Goal: Task Accomplishment & Management: Use online tool/utility

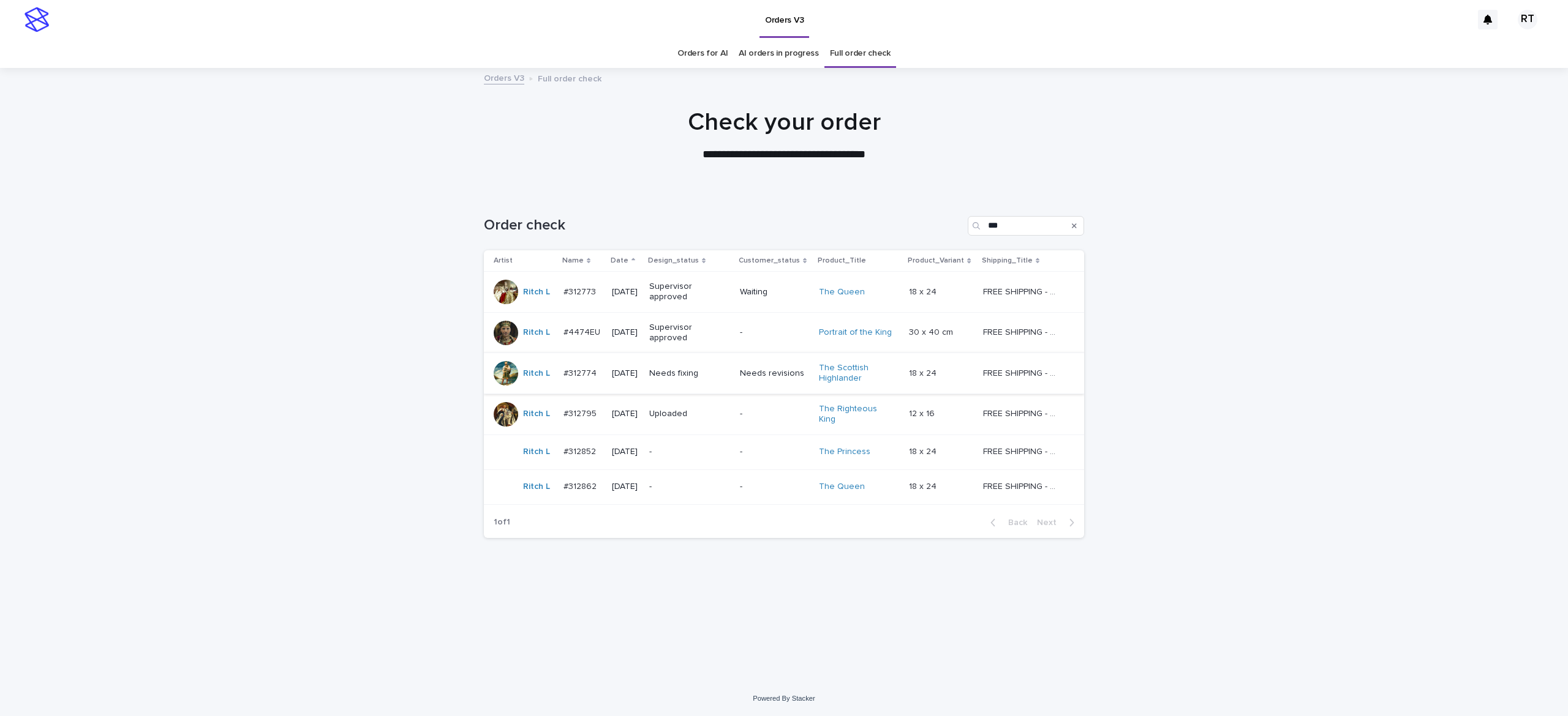
type input "***"
click at [730, 382] on div "Needs fixing" at bounding box center [689, 373] width 81 height 20
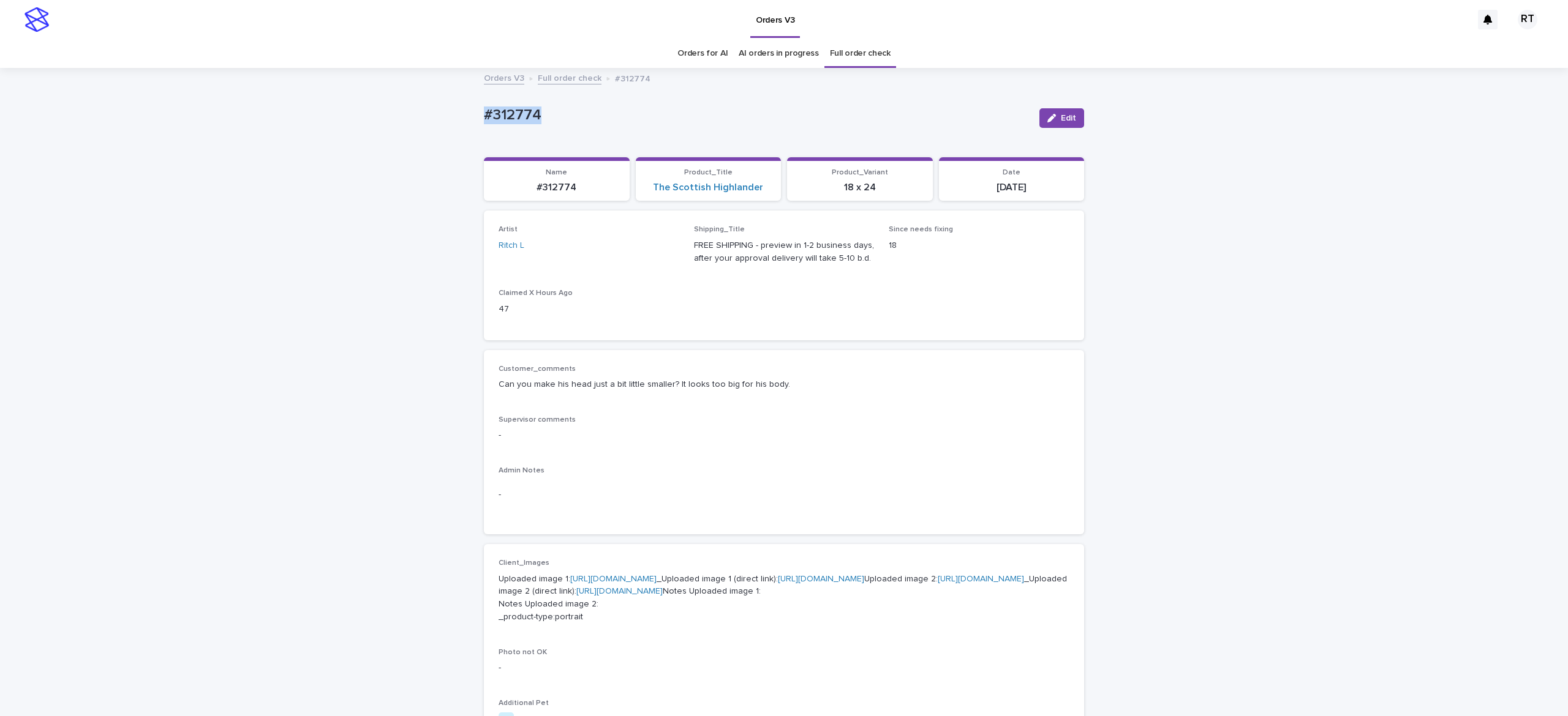
drag, startPoint x: 467, startPoint y: 110, endPoint x: 593, endPoint y: 110, distance: 126.0
click at [588, 109] on div "Loading... Saving… Loading... Saving… #312774 Edit #312774 Edit Sorry, there wa…" at bounding box center [784, 664] width 1568 height 1189
copy p "#312774"
click at [202, 12] on div "Orders V3" at bounding box center [764, 20] width 1416 height 40
drag, startPoint x: 431, startPoint y: 95, endPoint x: 628, endPoint y: 103, distance: 197.2
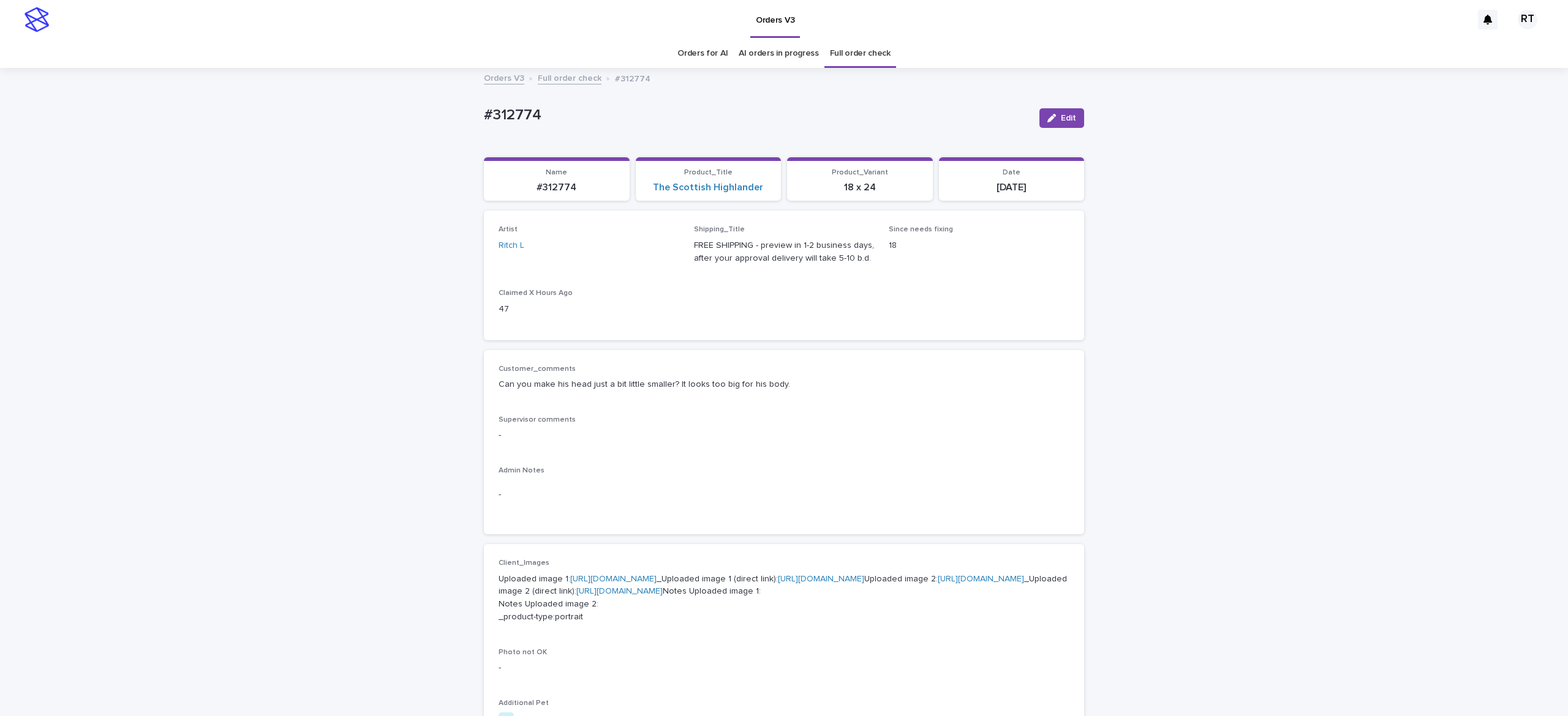
click at [609, 102] on div "Loading... Saving… Loading... Saving… #312774 Edit #312774 Edit Sorry, there wa…" at bounding box center [784, 664] width 1568 height 1189
copy p "#312774"
drag, startPoint x: 1044, startPoint y: 117, endPoint x: 1413, endPoint y: 288, distance: 406.7
click at [1047, 117] on icon "button" at bounding box center [1051, 118] width 9 height 9
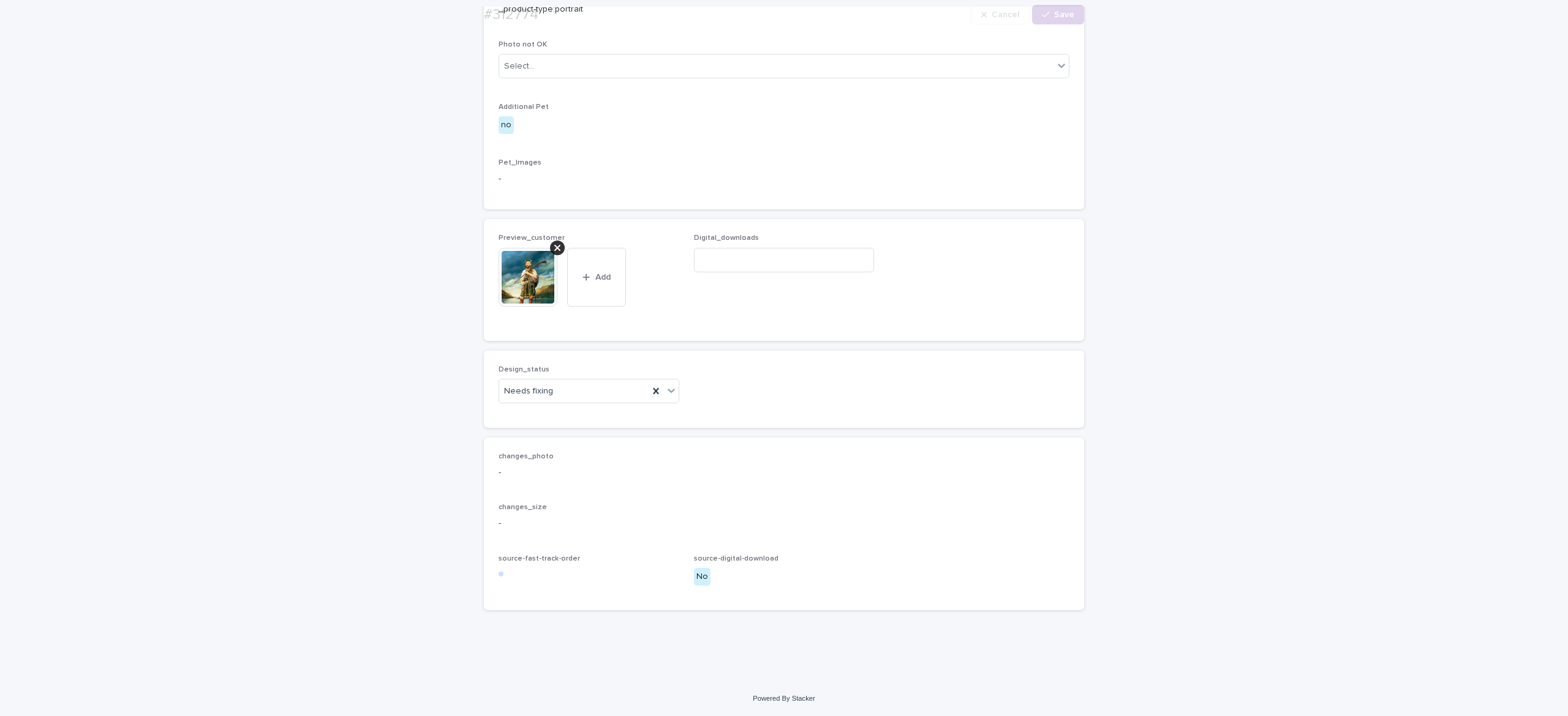
scroll to position [723, 0]
drag, startPoint x: 547, startPoint y: 247, endPoint x: 552, endPoint y: 264, distance: 17.7
click at [555, 248] on icon at bounding box center [558, 248] width 6 height 6
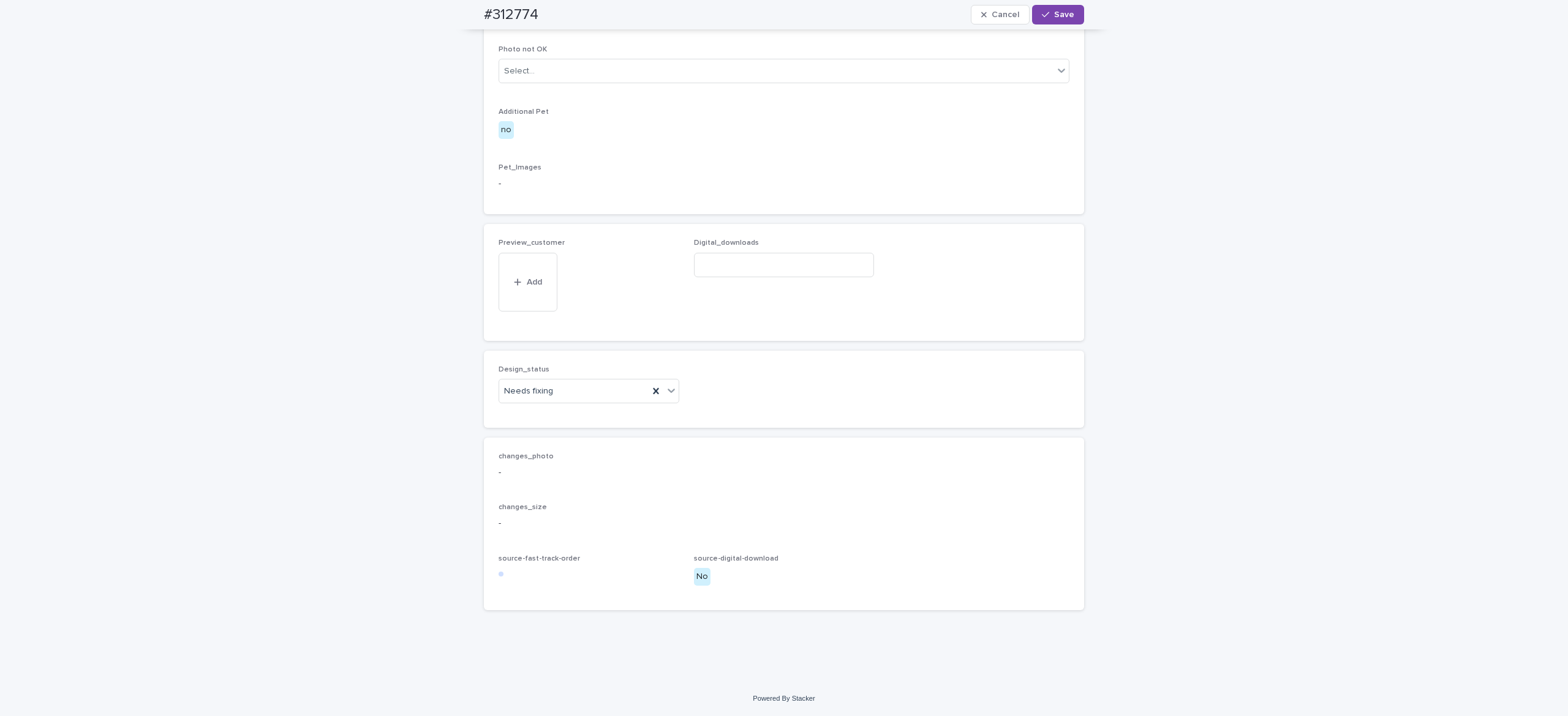
scroll to position [678, 0]
click at [504, 301] on button "Add" at bounding box center [527, 302] width 58 height 20
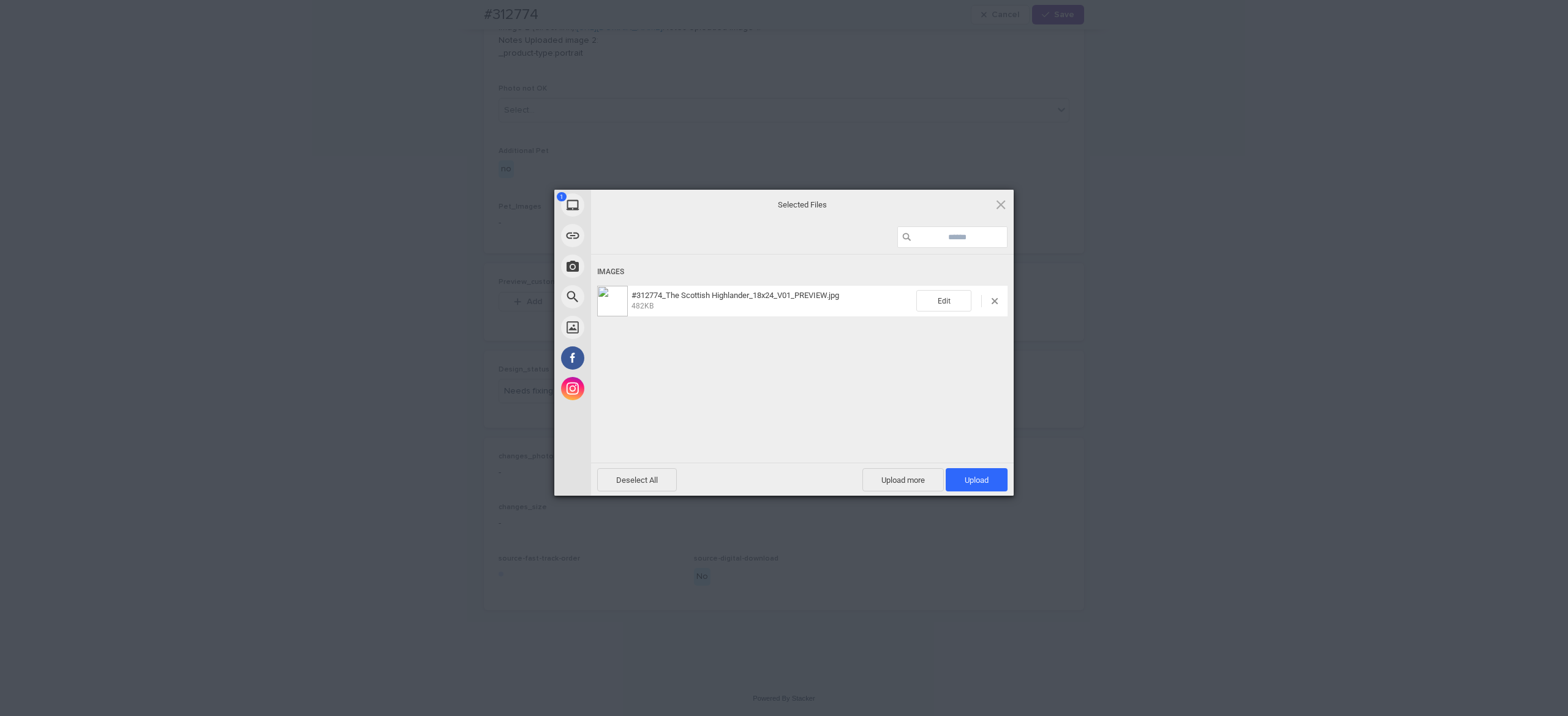
drag, startPoint x: 981, startPoint y: 474, endPoint x: 925, endPoint y: 433, distance: 69.4
click at [979, 474] on span "Upload 1" at bounding box center [977, 479] width 61 height 23
drag, startPoint x: 883, startPoint y: 388, endPoint x: 884, endPoint y: 398, distance: 10.0
click at [886, 389] on div "Uploading #312774_The Scottish Highlander_18x24_V01_PREVIEW.jpg 0.00B / 482KB" at bounding box center [802, 376] width 423 height 245
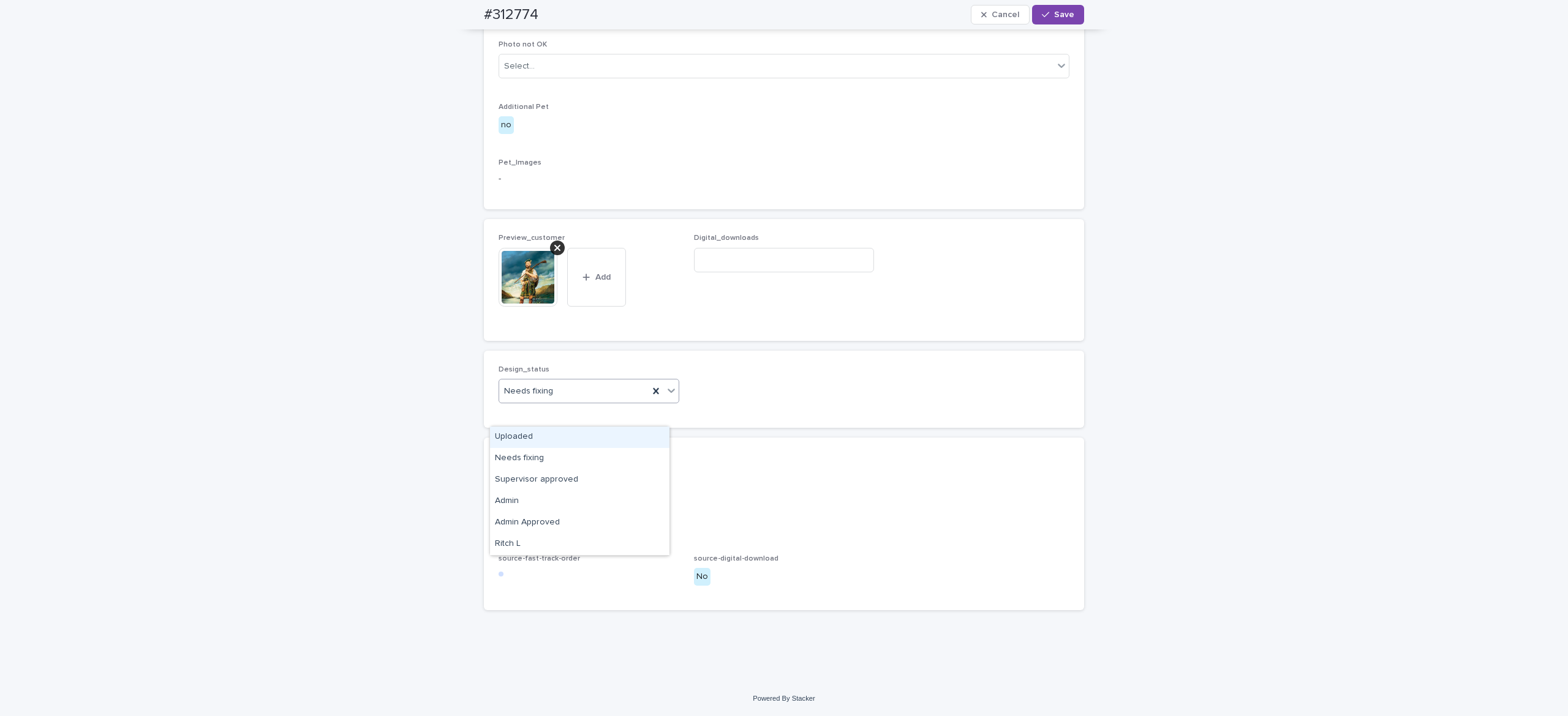
click at [542, 402] on div "Needs fixing" at bounding box center [574, 391] width 150 height 20
click at [553, 445] on div "Uploaded" at bounding box center [579, 438] width 179 height 22
drag, startPoint x: 1057, startPoint y: 12, endPoint x: 1039, endPoint y: 42, distance: 35.0
click at [1058, 14] on span "Save" at bounding box center [1064, 15] width 20 height 9
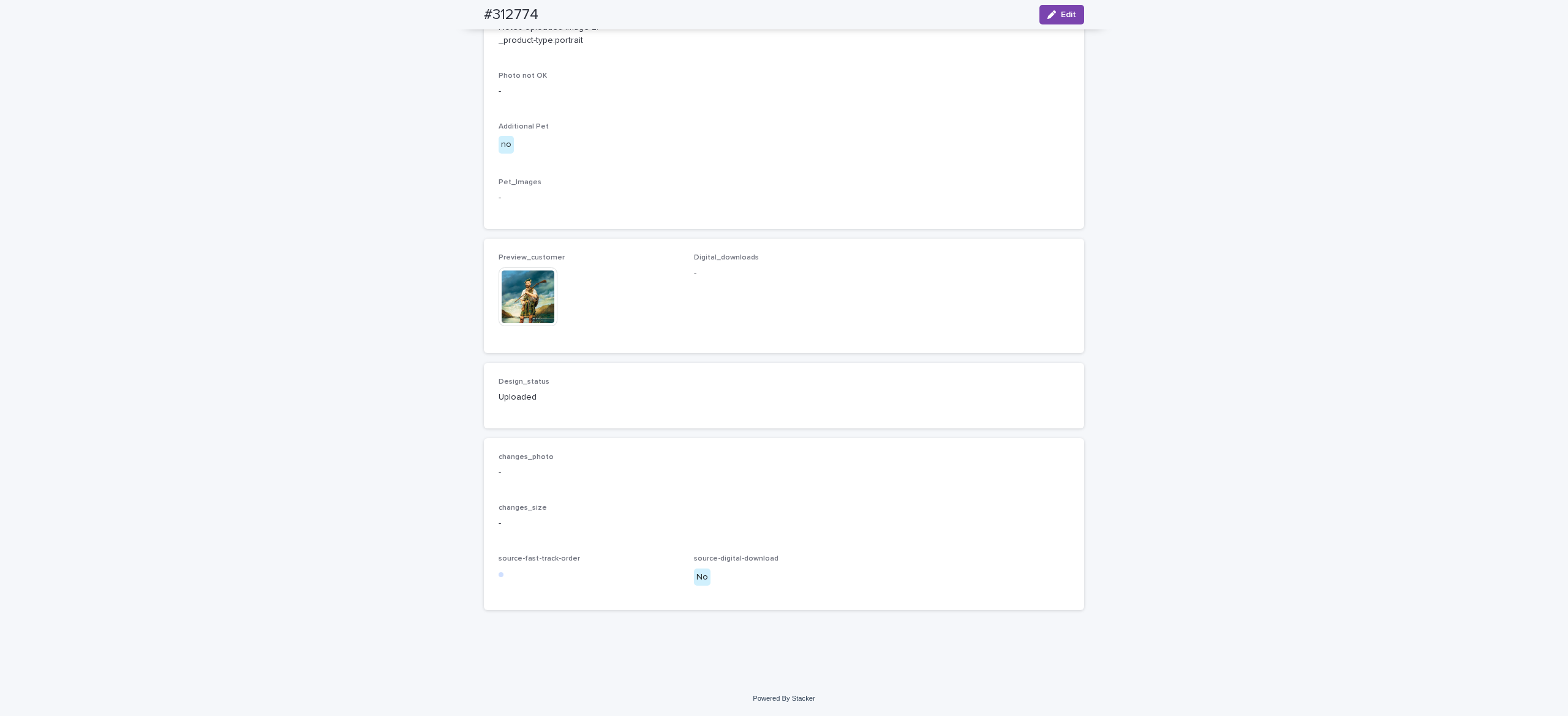
scroll to position [684, 0]
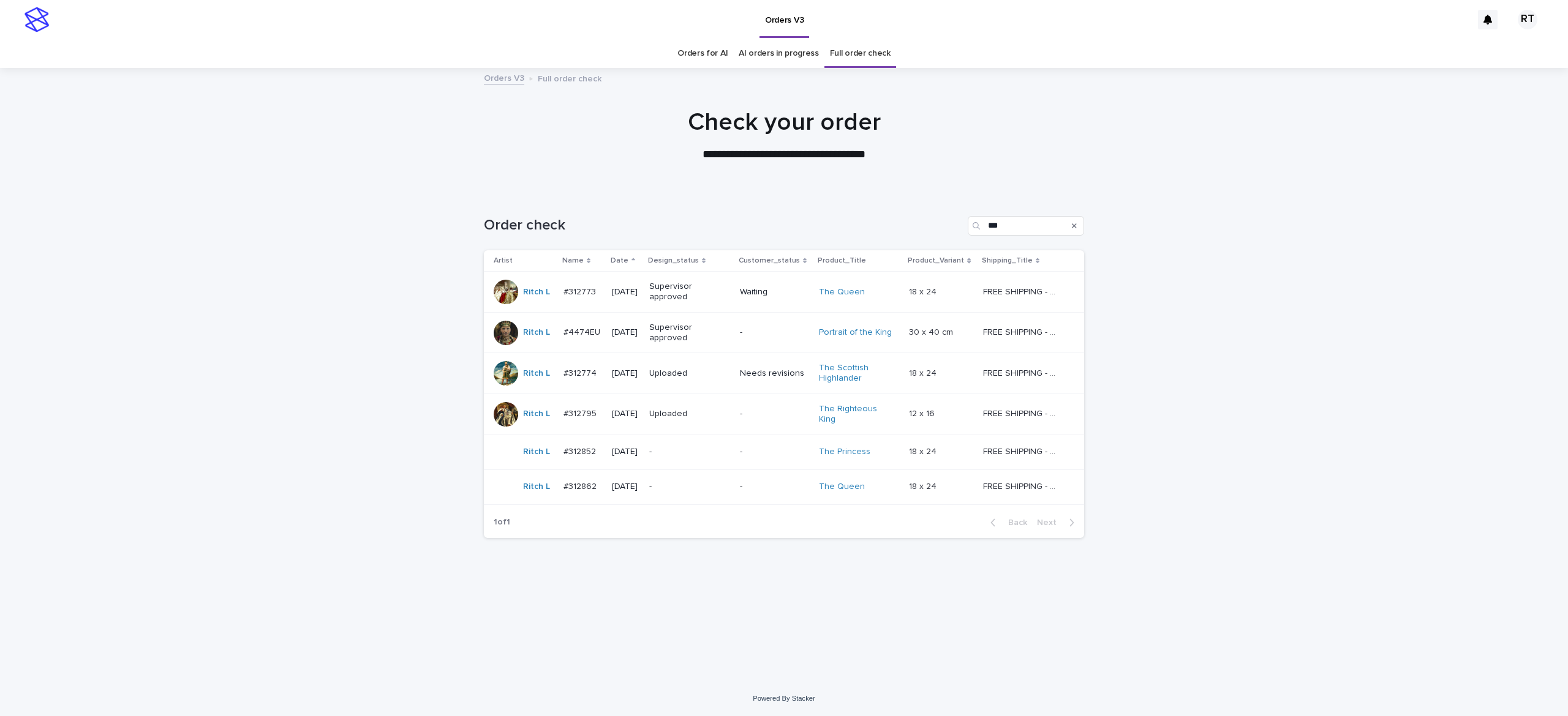
drag, startPoint x: 1324, startPoint y: 531, endPoint x: 1294, endPoint y: 518, distance: 32.7
click at [1324, 530] on div "Loading... Saving… Loading... Saving… Order check *** Artist Name Date Design_s…" at bounding box center [784, 437] width 1568 height 490
click at [693, 485] on p "-" at bounding box center [686, 487] width 76 height 11
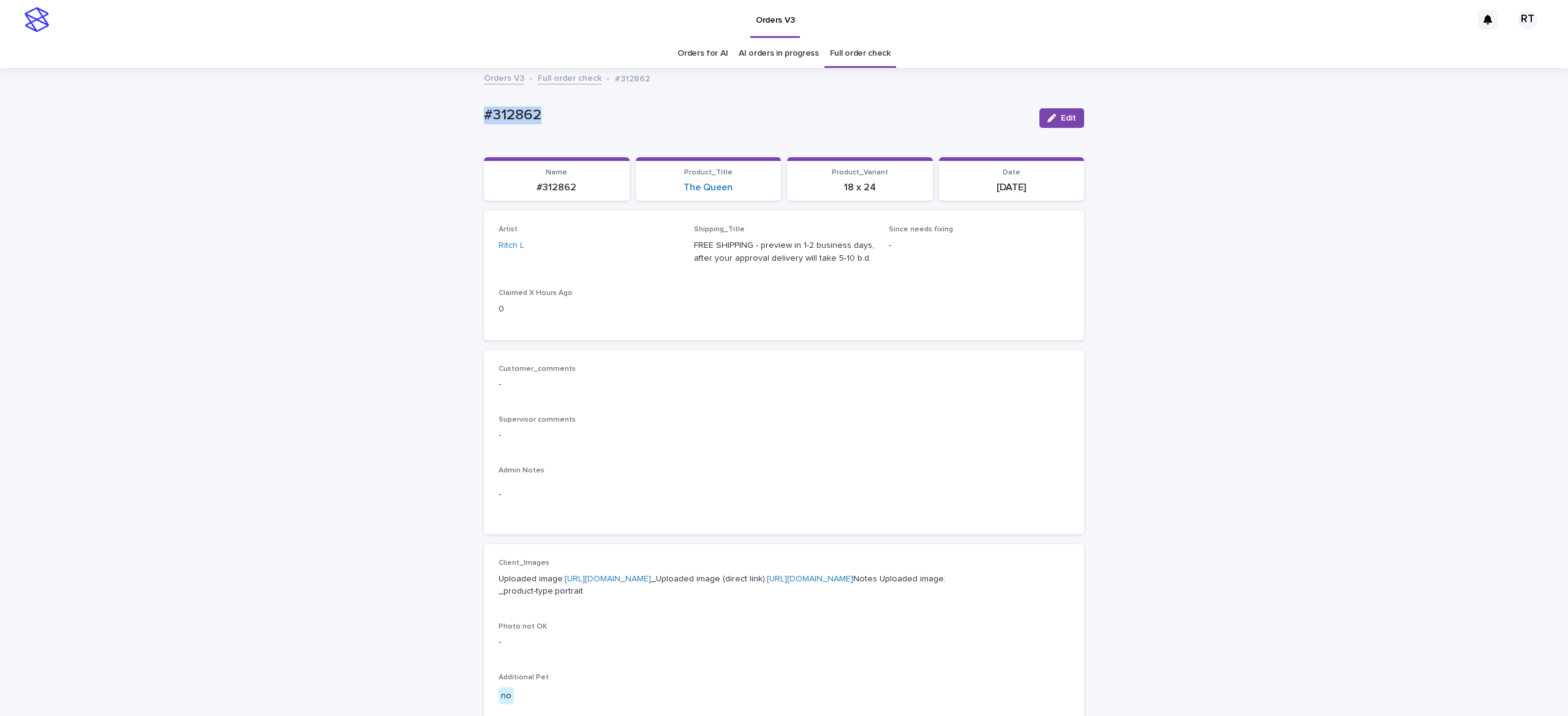
drag, startPoint x: 447, startPoint y: 107, endPoint x: 626, endPoint y: 116, distance: 179.2
click at [560, 112] on div "Loading... Saving… Loading... Saving… #312862 Edit #312862 Edit Sorry, there wa…" at bounding box center [784, 627] width 1568 height 1116
copy p "#312862"
click at [598, 583] on link "[URL][DOMAIN_NAME]" at bounding box center [607, 579] width 86 height 9
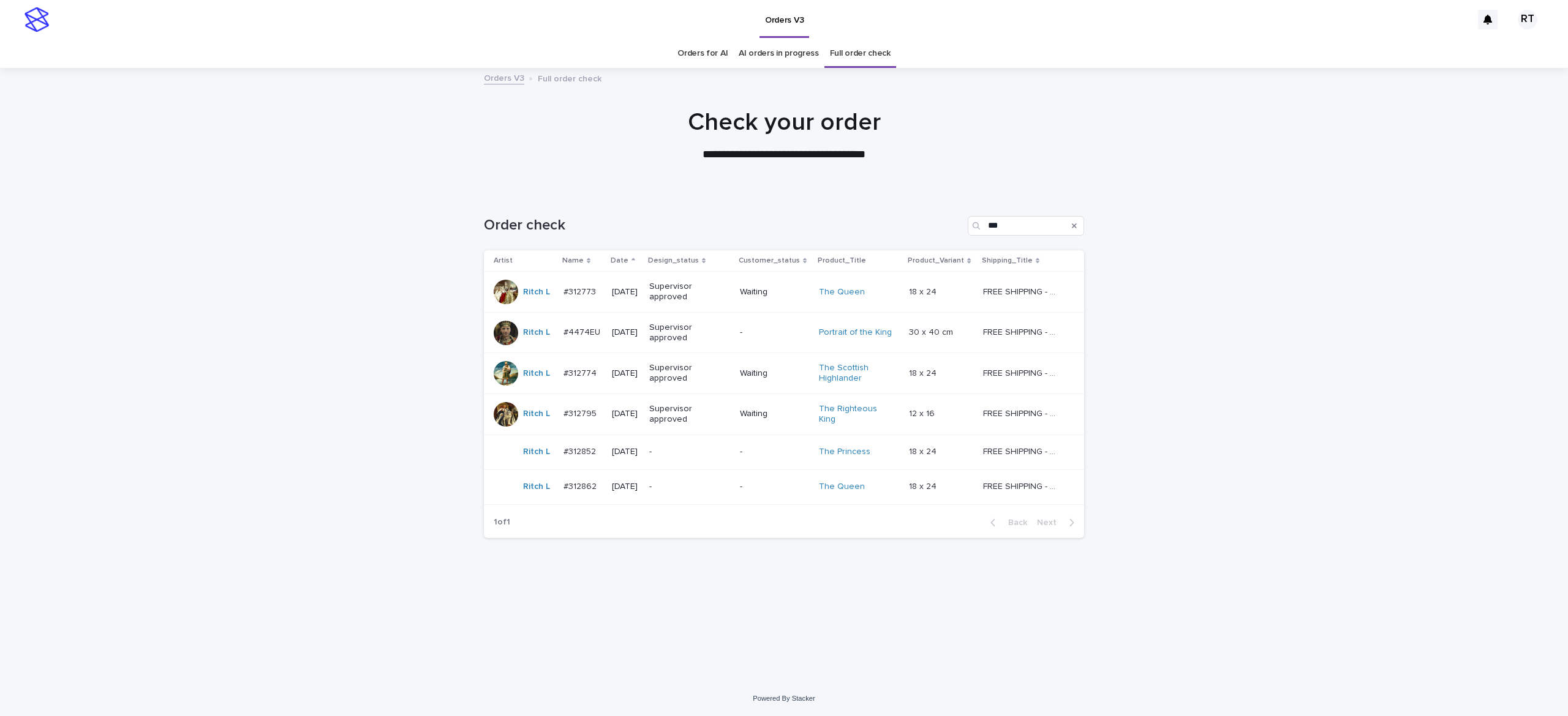
click at [703, 500] on td "-" at bounding box center [689, 486] width 91 height 35
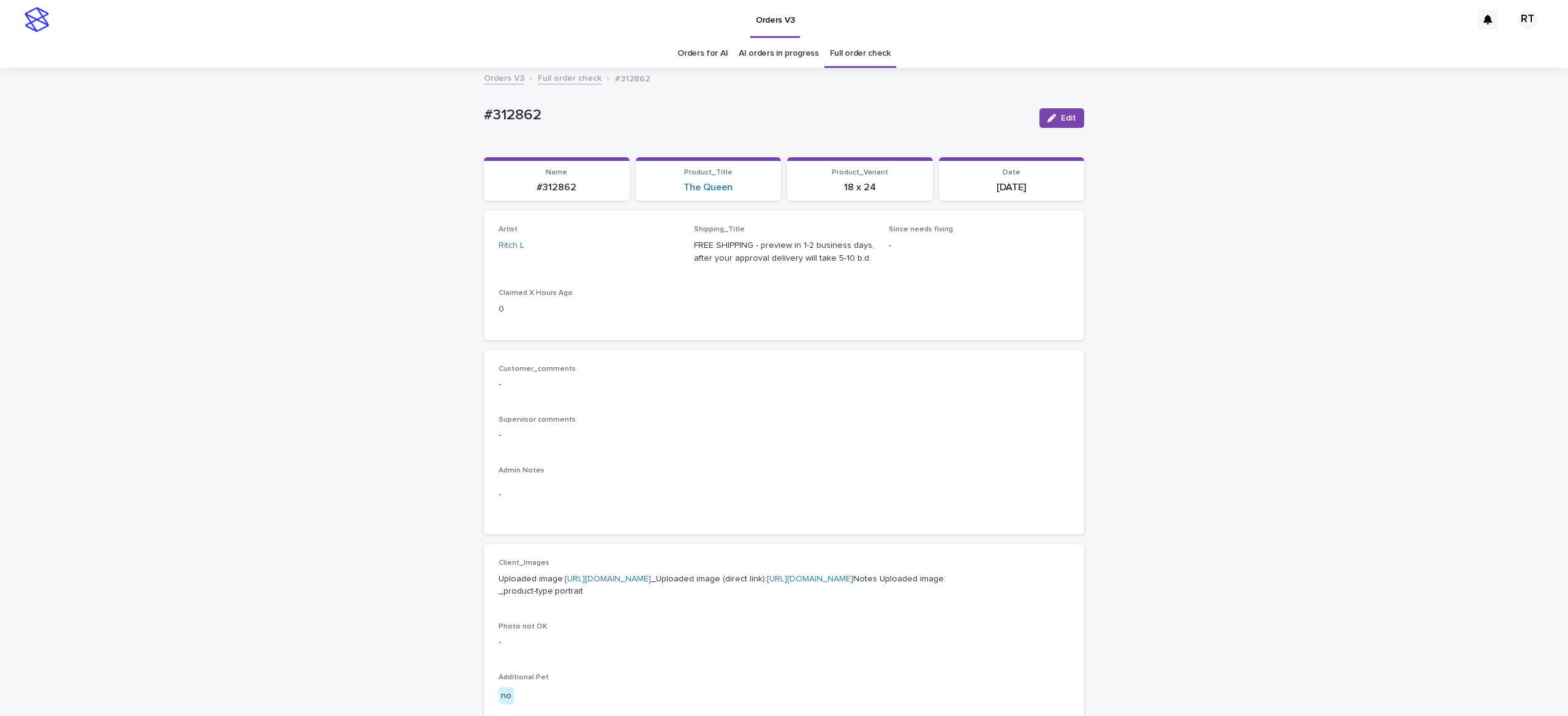
scroll to position [40, 0]
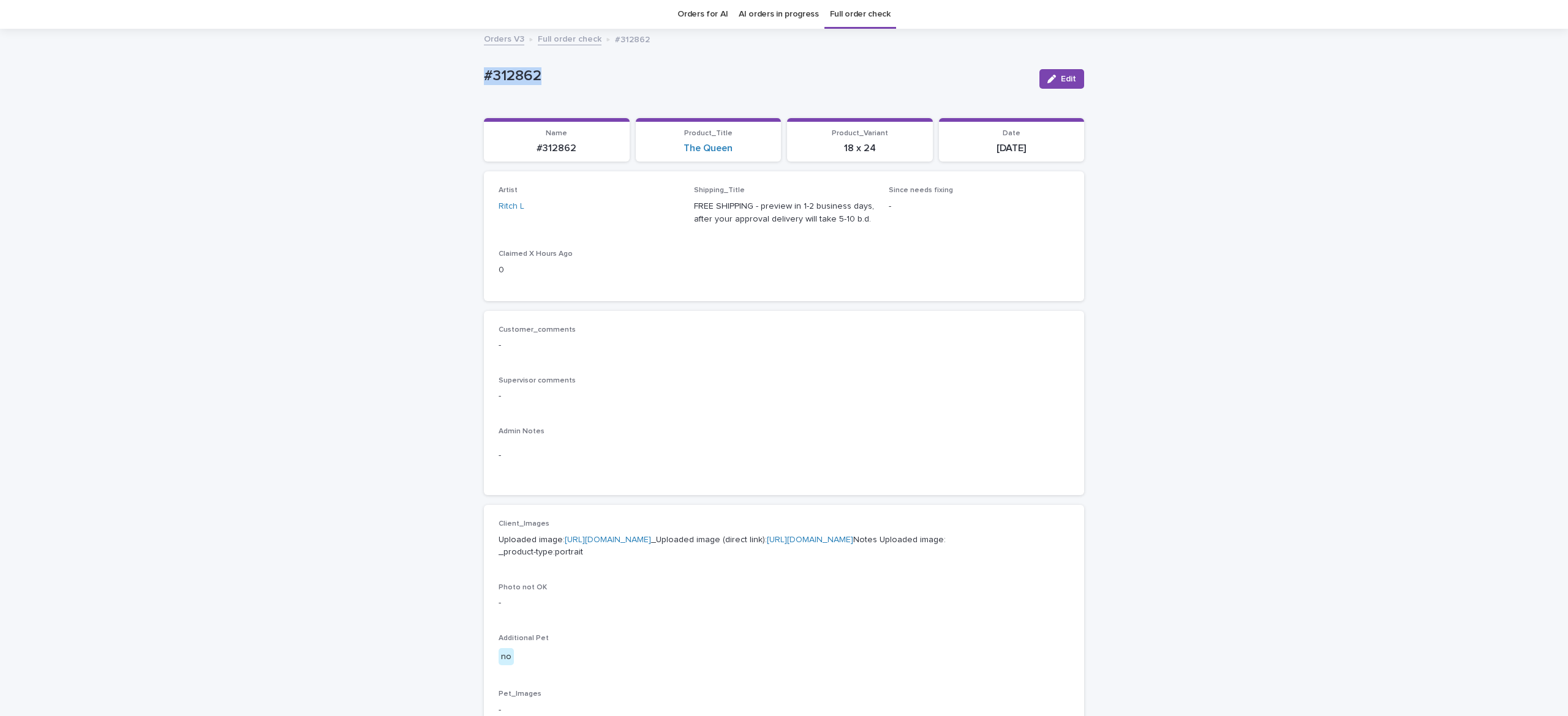
drag, startPoint x: 564, startPoint y: 65, endPoint x: 646, endPoint y: 68, distance: 82.1
click at [608, 68] on div "Loading... Saving… Loading... Saving… #312862 Edit #312862 Edit Sorry, there wa…" at bounding box center [784, 587] width 1568 height 1116
copy p "#312862"
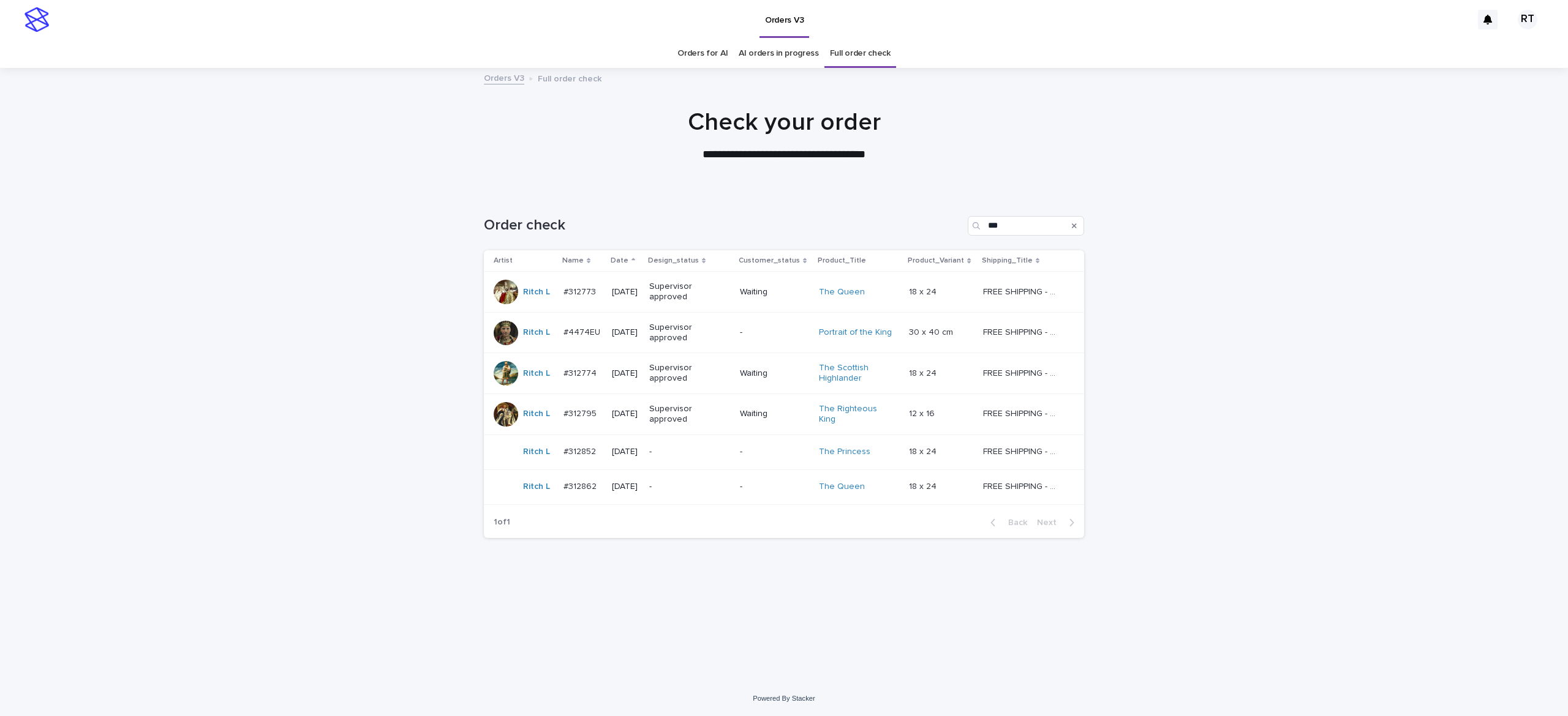
click at [697, 455] on p "-" at bounding box center [686, 452] width 76 height 11
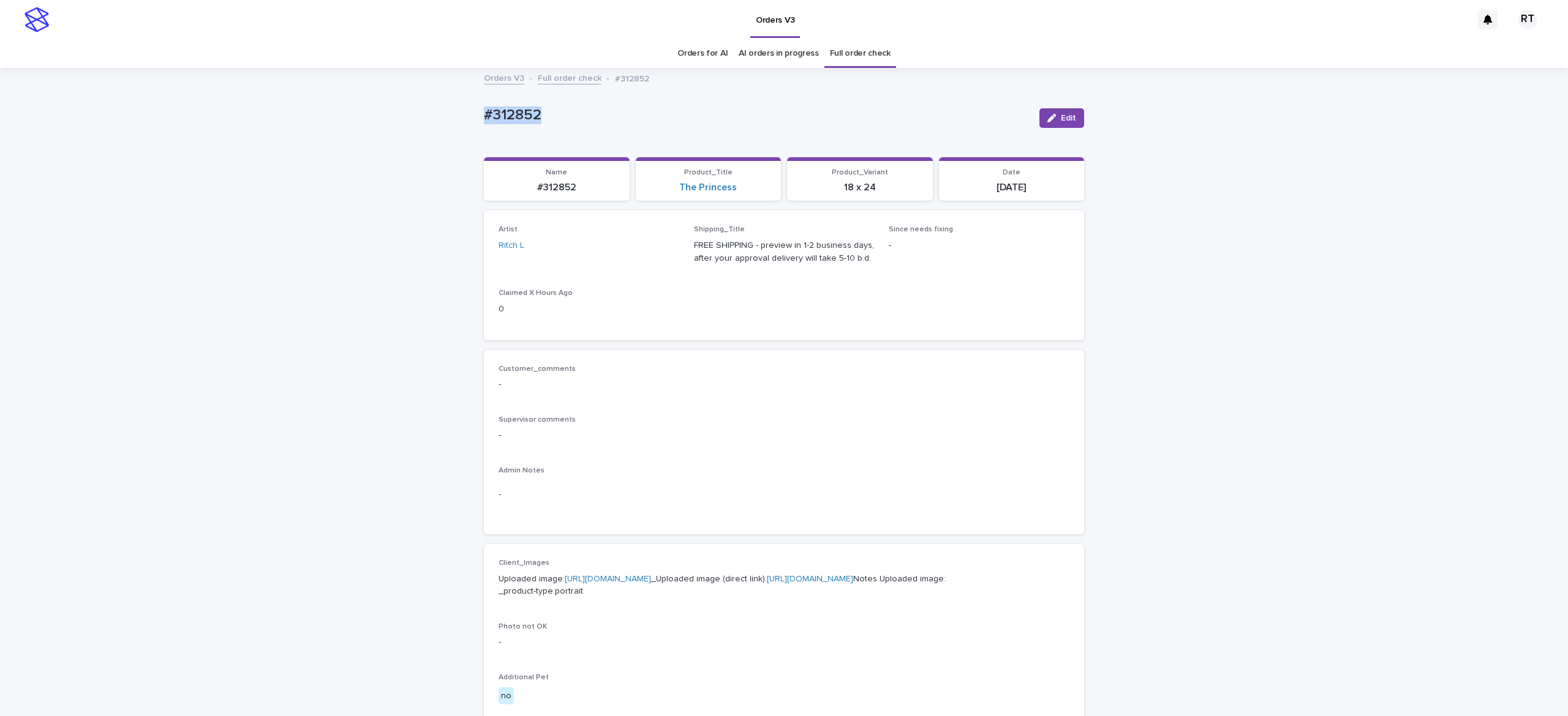
drag, startPoint x: 498, startPoint y: 100, endPoint x: 651, endPoint y: 104, distance: 153.1
click at [601, 99] on div "Loading... Saving… Loading... Saving… #312852 Edit #312852 Edit Sorry, there wa…" at bounding box center [784, 627] width 1568 height 1116
click at [621, 583] on link "[URL][DOMAIN_NAME]" at bounding box center [607, 579] width 86 height 9
